Goal: Task Accomplishment & Management: Use online tool/utility

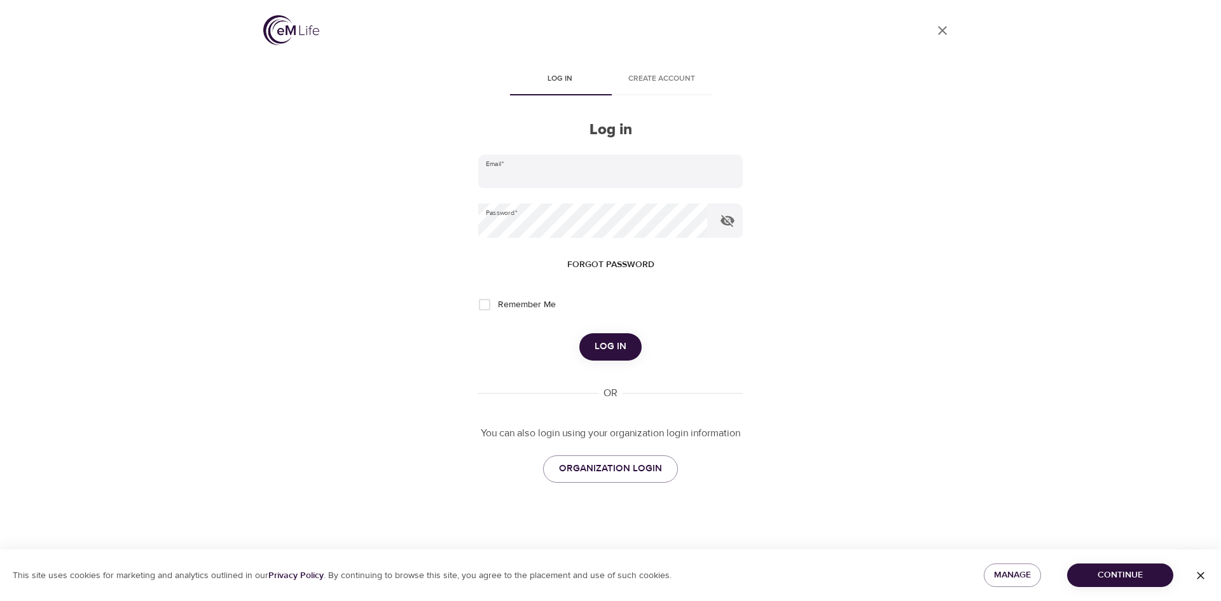
type input "mdrescher@atriumworks.com"
click at [621, 344] on span "Log in" at bounding box center [611, 346] width 32 height 17
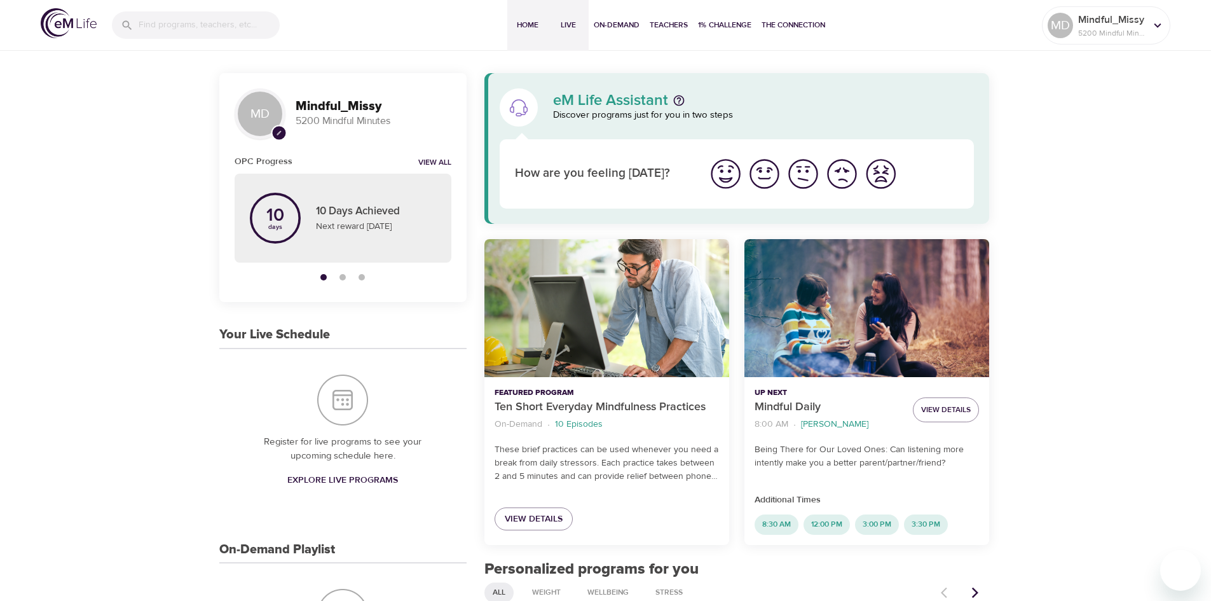
click at [558, 25] on span "Live" at bounding box center [568, 24] width 31 height 13
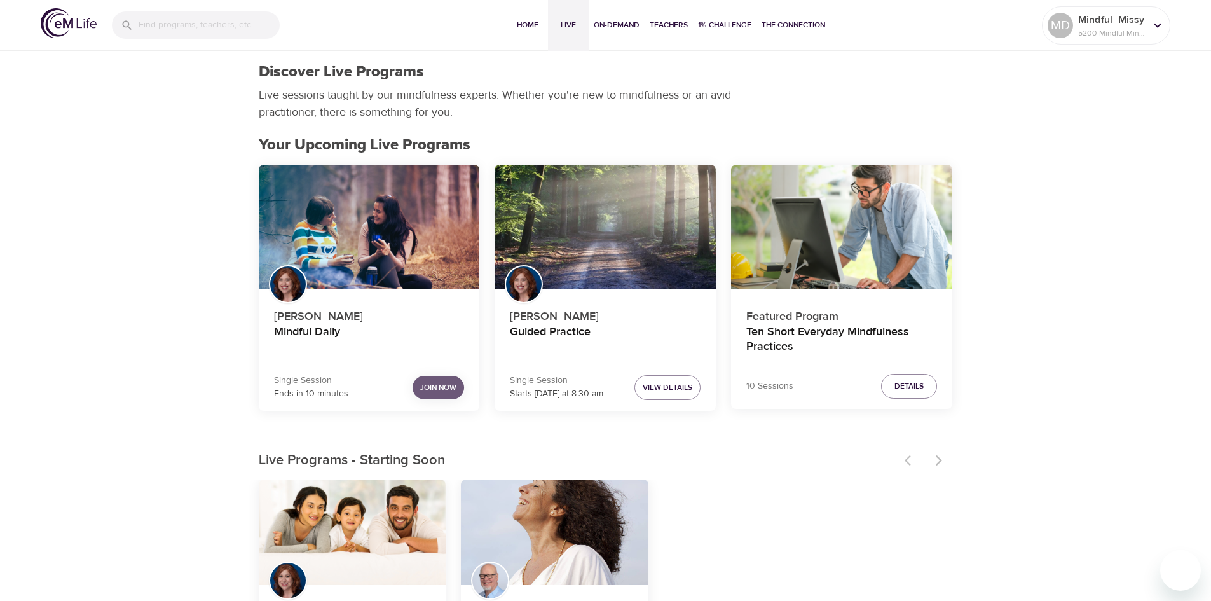
click at [444, 390] on span "Join Now" at bounding box center [438, 387] width 36 height 13
